Goal: Transaction & Acquisition: Purchase product/service

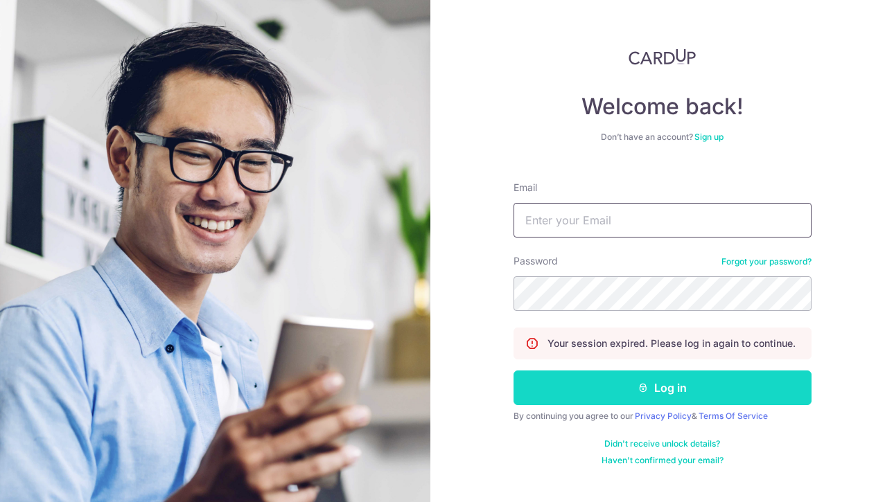
type input "[EMAIL_ADDRESS][DOMAIN_NAME]"
click at [620, 397] on button "Log in" at bounding box center [663, 388] width 298 height 35
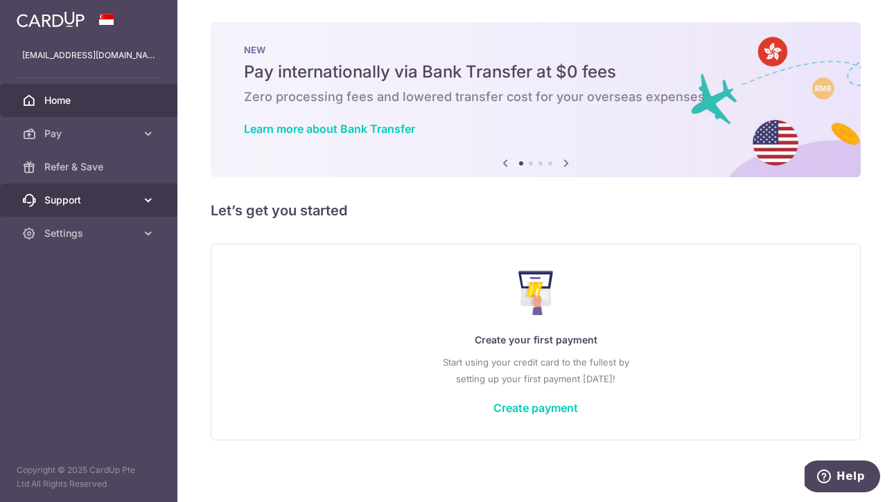
click at [94, 202] on span "Support" at bounding box center [89, 200] width 91 height 14
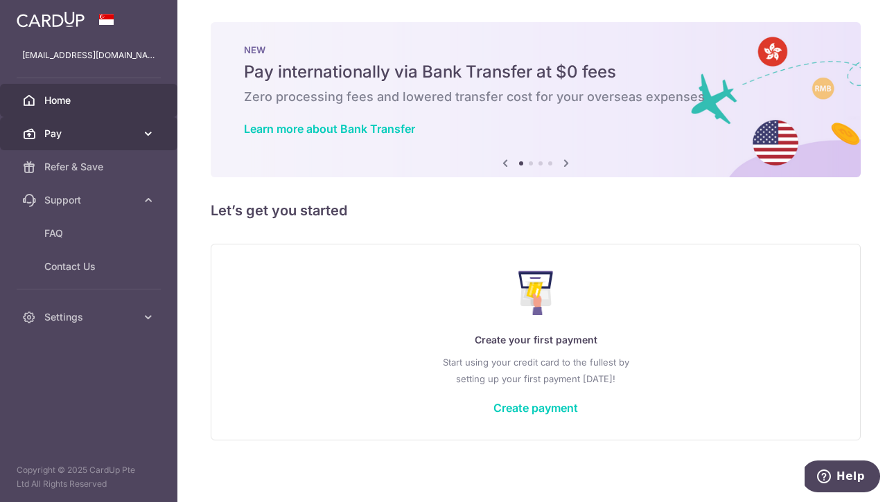
click at [112, 141] on link "Pay" at bounding box center [88, 133] width 177 height 33
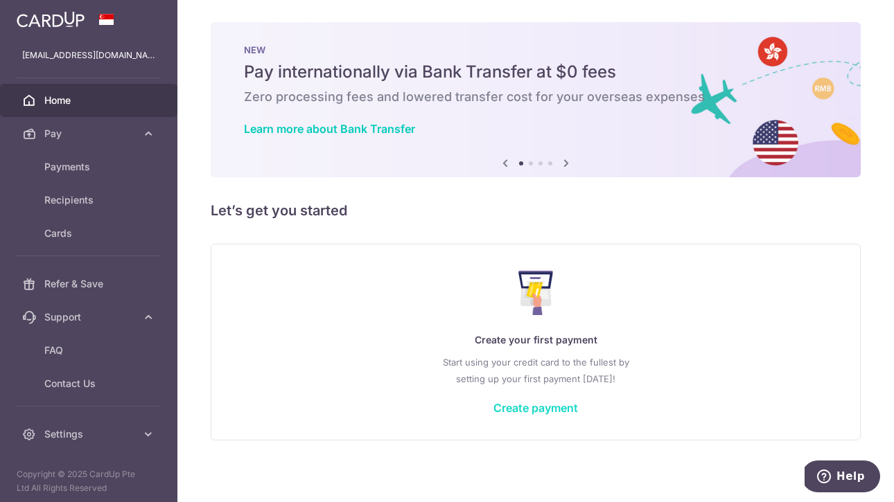
click at [505, 408] on link "Create payment" at bounding box center [535, 408] width 85 height 14
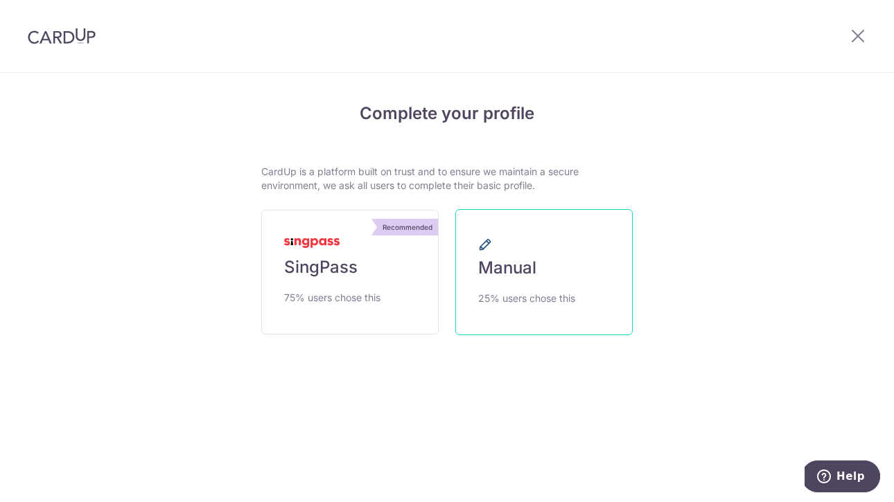
click at [532, 271] on span "Manual" at bounding box center [507, 268] width 58 height 22
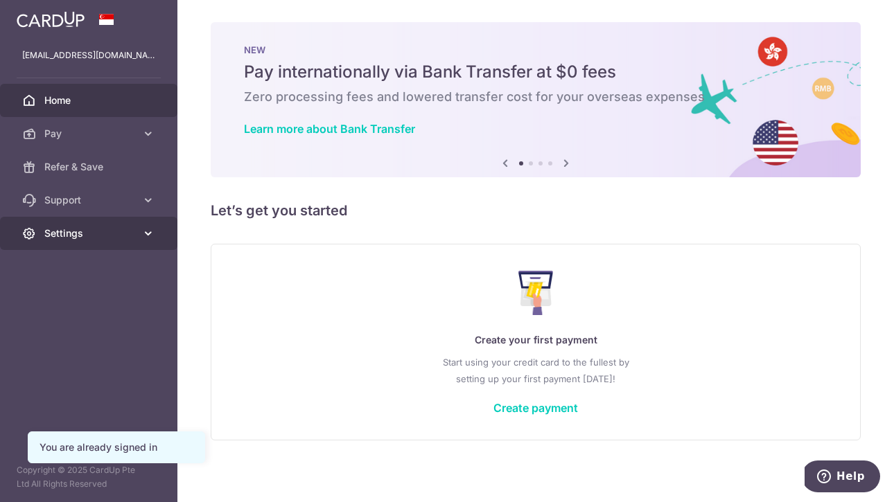
click at [116, 233] on span "Settings" at bounding box center [89, 234] width 91 height 14
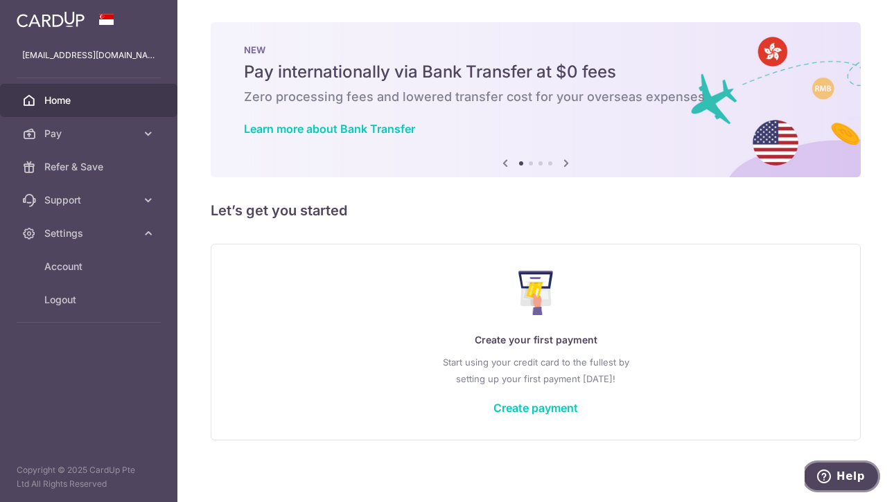
click at [857, 463] on button "Help" at bounding box center [841, 477] width 78 height 32
